Goal: Task Accomplishment & Management: Manage account settings

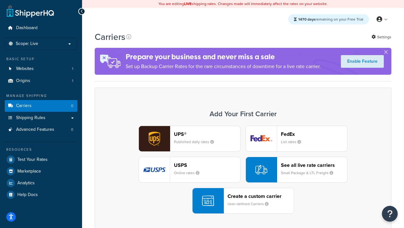
click at [243, 169] on div "UPS® Published daily rates FedEx List rates USPS Online rates See all live rate…" at bounding box center [243, 169] width 284 height 88
click at [314, 134] on header "FedEx" at bounding box center [314, 134] width 66 height 6
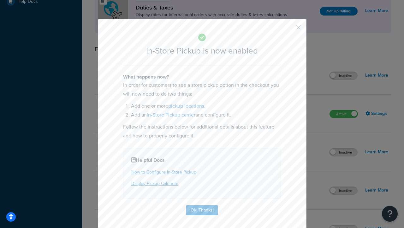
click at [289, 29] on button "button" at bounding box center [290, 30] width 2 height 2
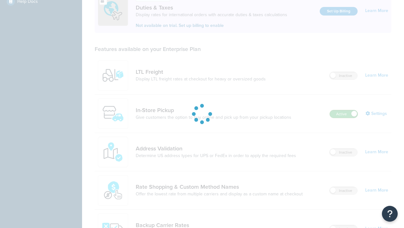
click at [344, 110] on label "Active" at bounding box center [344, 114] width 28 height 8
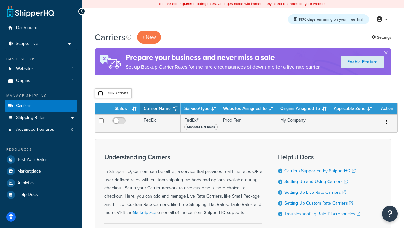
click at [100, 93] on input "checkbox" at bounding box center [100, 93] width 5 height 5
checkbox input "true"
click at [0, 0] on button "Delete" at bounding box center [0, 0] width 0 height 0
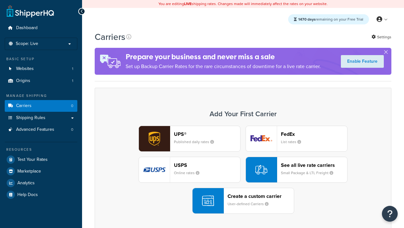
scroll to position [125, 0]
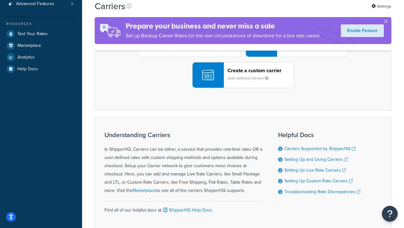
click at [243, 88] on div "UPS® Published daily rates FedEx List rates USPS Online rates See all live rate…" at bounding box center [243, 44] width 284 height 88
click at [314, 11] on header "FedEx" at bounding box center [314, 8] width 66 height 6
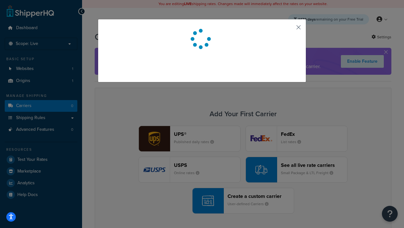
click at [289, 29] on button "button" at bounding box center [290, 30] width 2 height 2
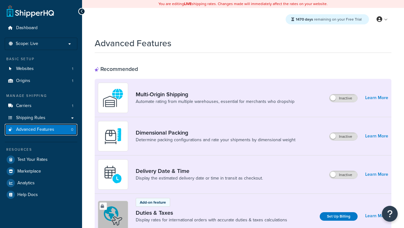
click at [41, 129] on span "Advanced Features" at bounding box center [35, 129] width 38 height 5
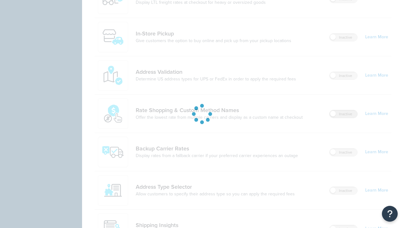
click at [344, 110] on label "Inactive" at bounding box center [344, 114] width 28 height 8
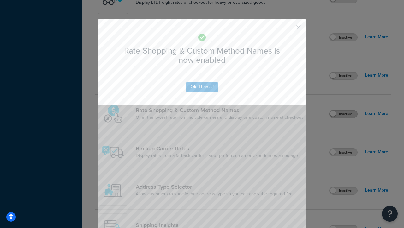
scroll to position [391, 0]
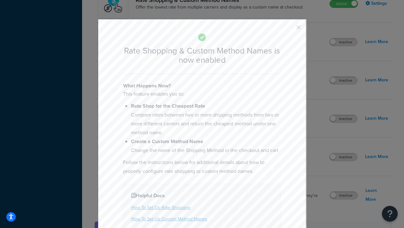
click at [289, 29] on button "button" at bounding box center [290, 30] width 2 height 2
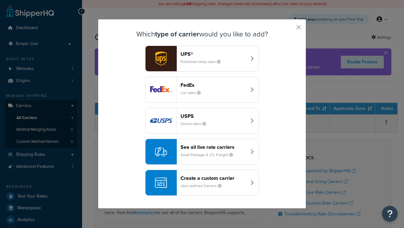
click at [202, 151] on div "See all live rate carriers Small Package & LTL Freight" at bounding box center [214, 151] width 66 height 15
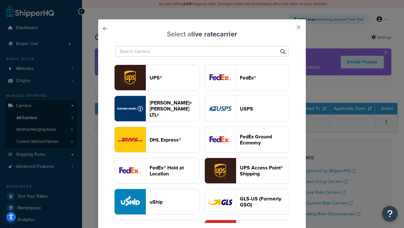
click at [247, 108] on header "USPS" at bounding box center [265, 109] width 50 height 6
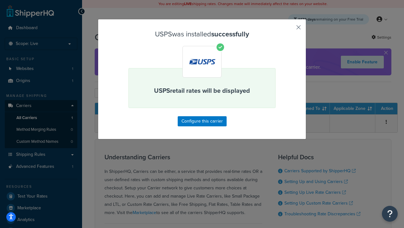
click at [289, 29] on button "button" at bounding box center [290, 30] width 2 height 2
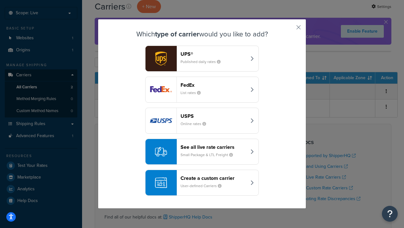
click at [202, 151] on div "See all live rate carriers Small Package & LTL Freight" at bounding box center [214, 151] width 66 height 15
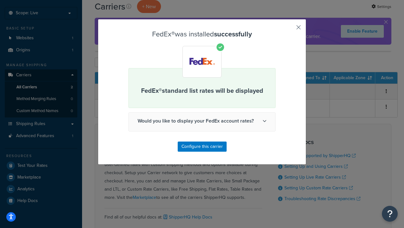
click at [289, 29] on button "button" at bounding box center [290, 30] width 2 height 2
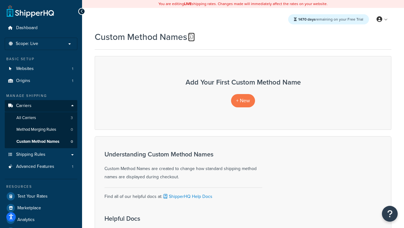
click at [191, 37] on icon at bounding box center [190, 36] width 5 height 5
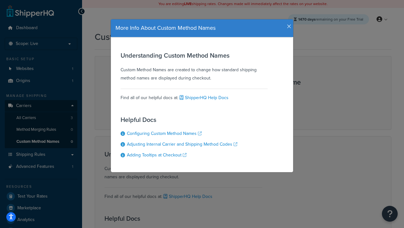
click at [288, 24] on icon "button" at bounding box center [289, 27] width 4 height 6
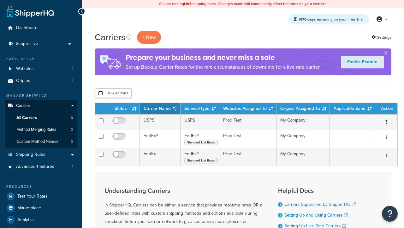
click at [100, 93] on input "checkbox" at bounding box center [100, 93] width 5 height 5
checkbox input "true"
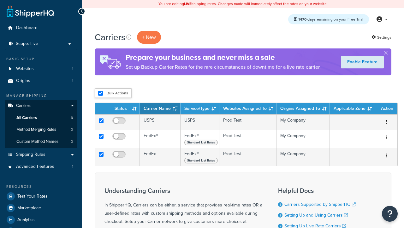
click at [0, 0] on button "Delete" at bounding box center [0, 0] width 0 height 0
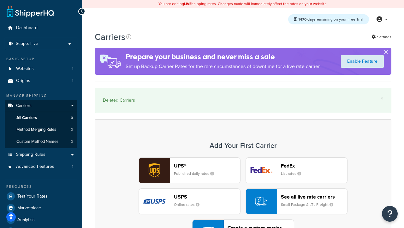
click at [243, 184] on div "UPS® Published daily rates FedEx List rates USPS Online rates See all live rate…" at bounding box center [243, 201] width 284 height 88
click at [243, 224] on div "Create a custom carrier User-defined Carriers" at bounding box center [261, 231] width 66 height 15
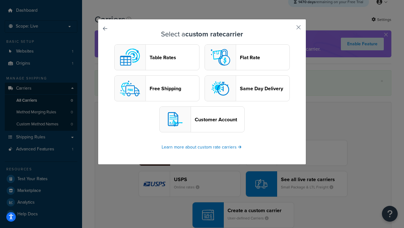
click at [247, 57] on header "Flat Rate" at bounding box center [265, 57] width 50 height 6
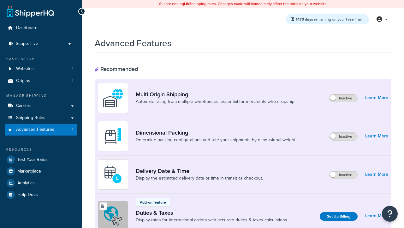
scroll to position [281, 0]
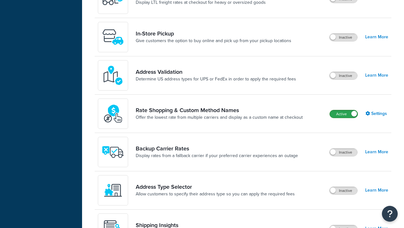
click at [344, 114] on label "Active" at bounding box center [344, 114] width 28 height 8
